Goal: Information Seeking & Learning: Learn about a topic

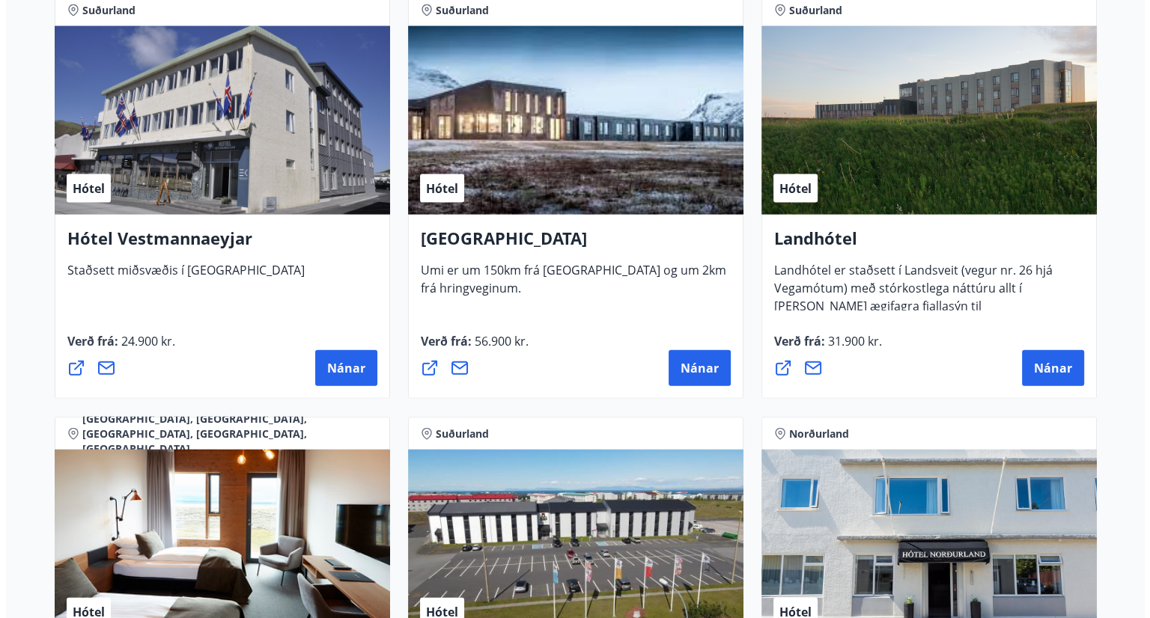
scroll to position [3258, 0]
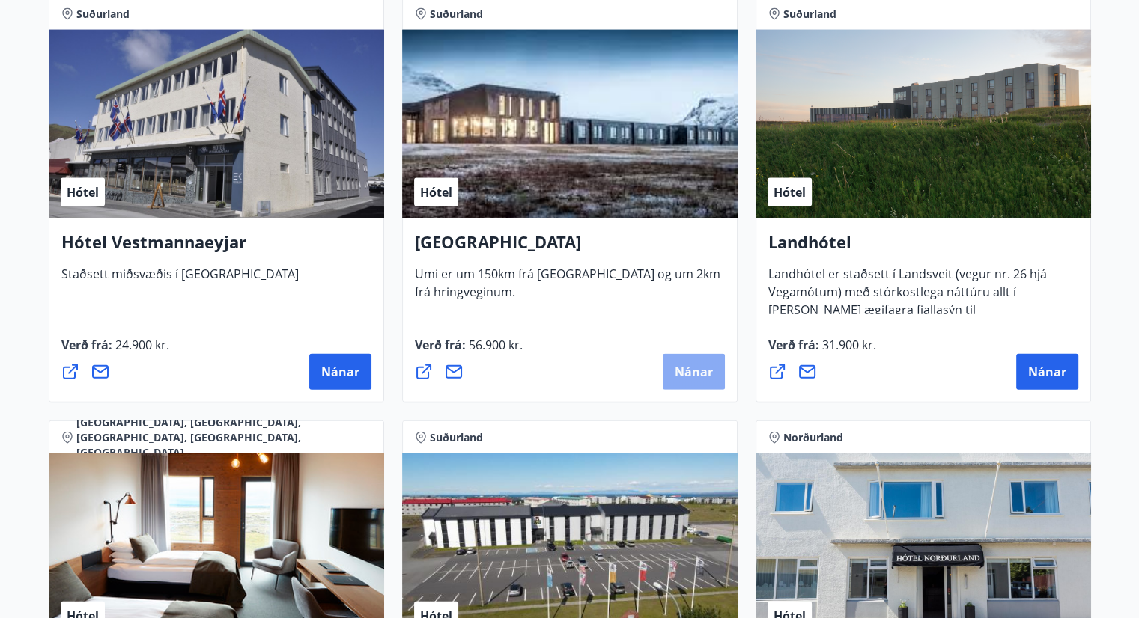
click at [701, 369] on span "Nánar" at bounding box center [693, 372] width 38 height 16
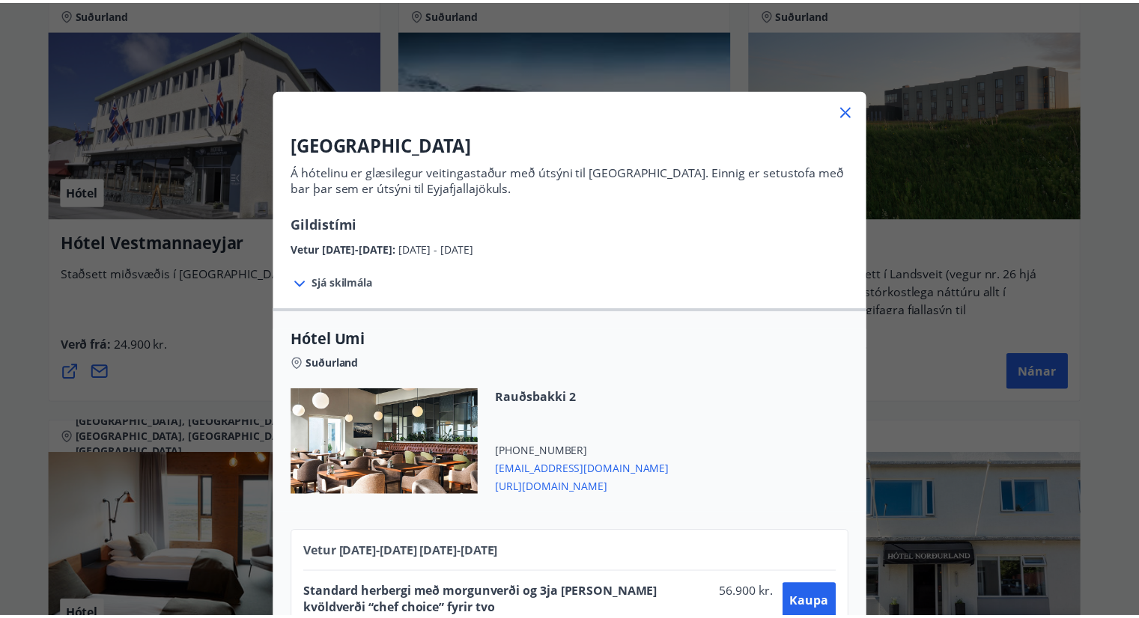
scroll to position [61, 0]
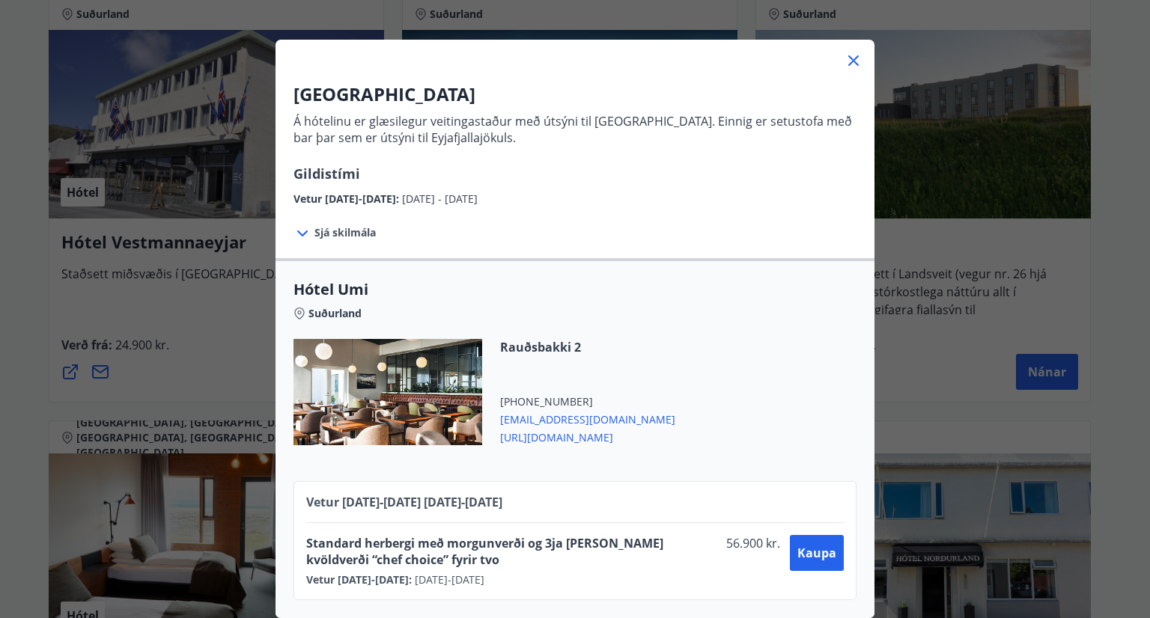
click at [856, 53] on icon at bounding box center [853, 61] width 18 height 18
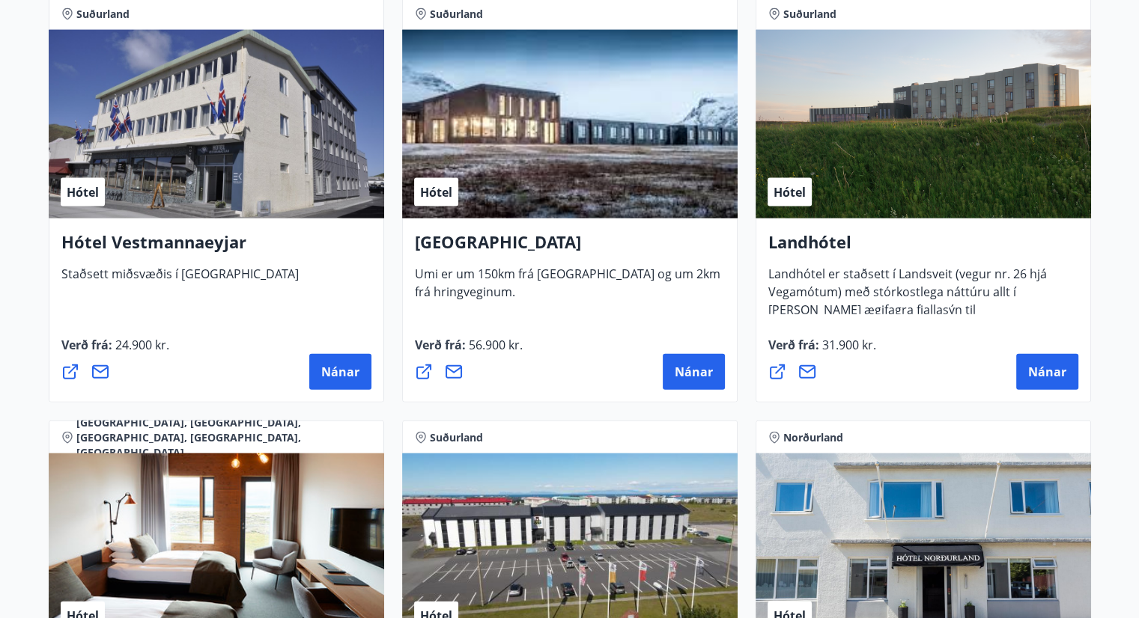
drag, startPoint x: 1138, startPoint y: 492, endPoint x: 1146, endPoint y: 517, distance: 26.0
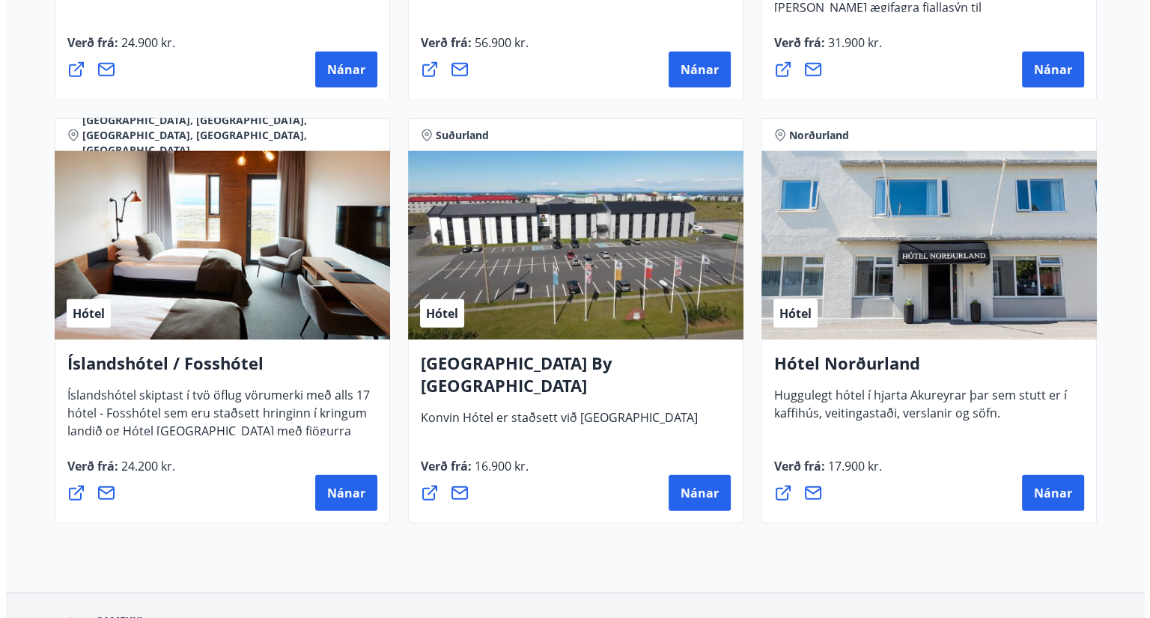
scroll to position [3564, 0]
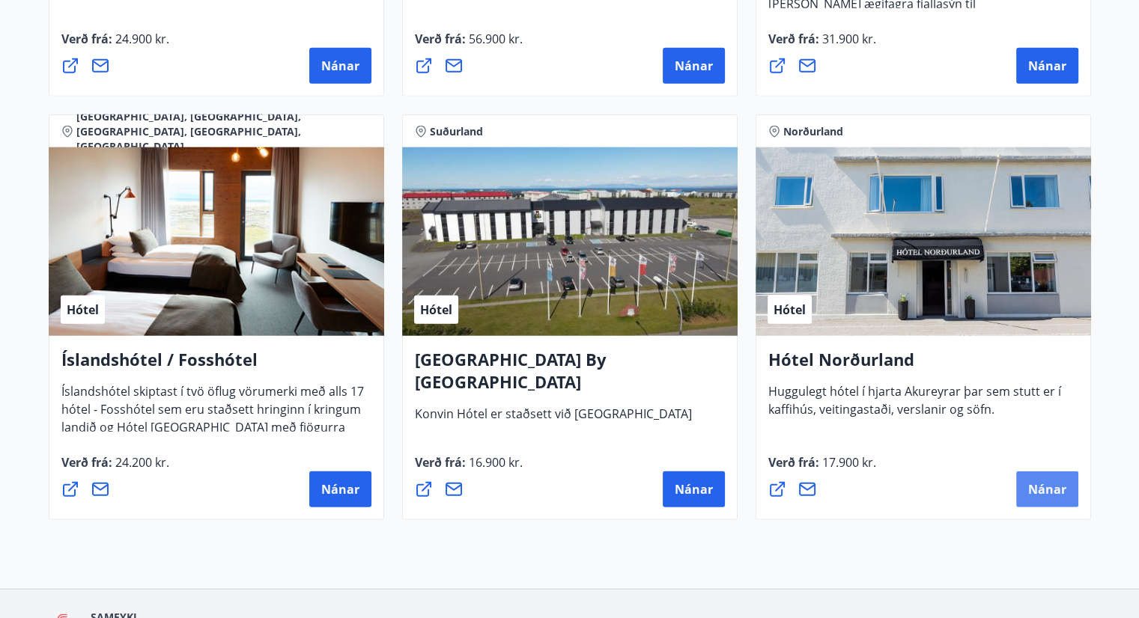
click at [1035, 482] on span "Nánar" at bounding box center [1047, 489] width 38 height 16
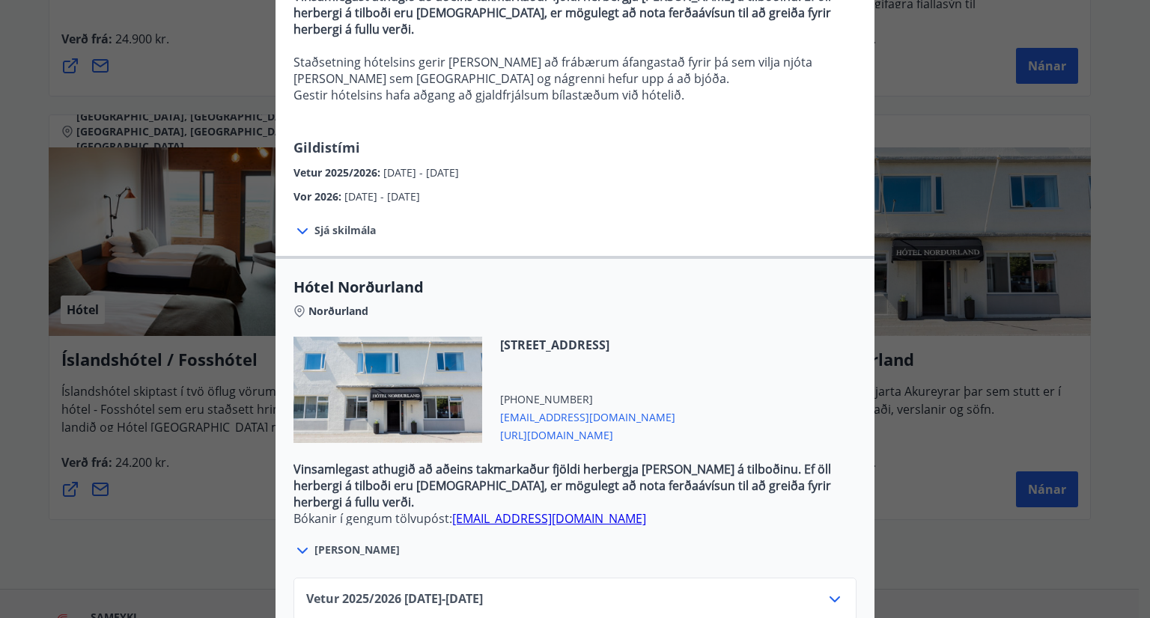
scroll to position [301, 0]
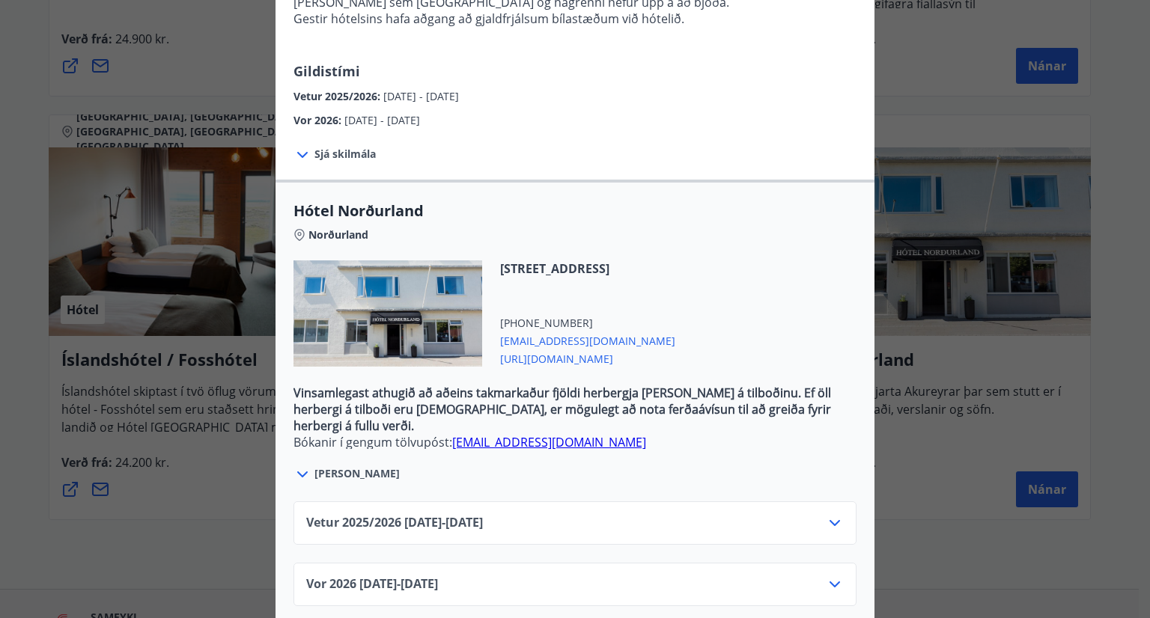
click at [826, 514] on icon at bounding box center [835, 523] width 18 height 18
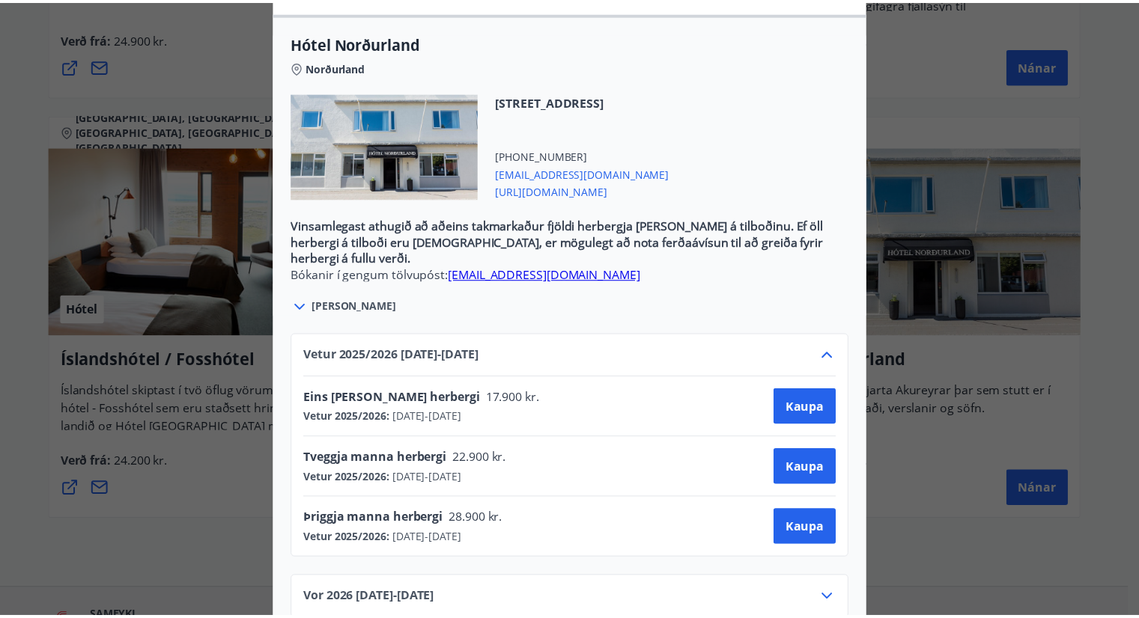
scroll to position [482, 0]
